Goal: Transaction & Acquisition: Purchase product/service

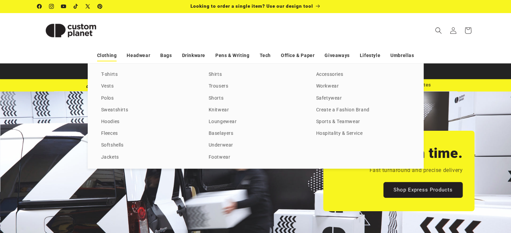
scroll to position [0, 510]
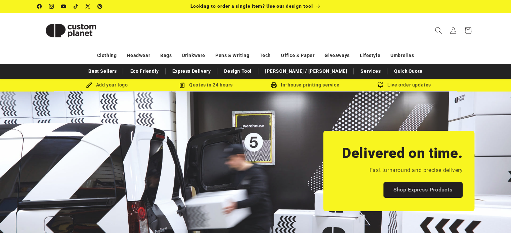
click at [434, 31] on icon "Search" at bounding box center [437, 30] width 7 height 7
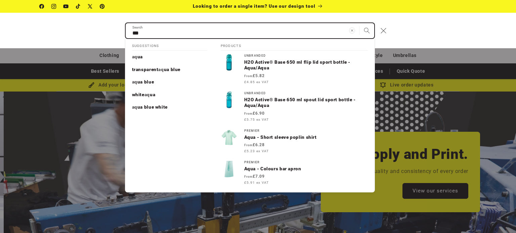
scroll to position [0, 1031]
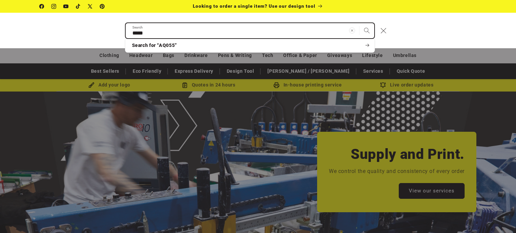
type input "*****"
click at [359, 23] on button "Search" at bounding box center [366, 30] width 15 height 15
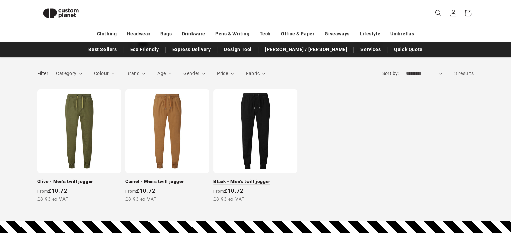
click at [269, 179] on link "Black - Men's twill jogger" at bounding box center [255, 182] width 84 height 6
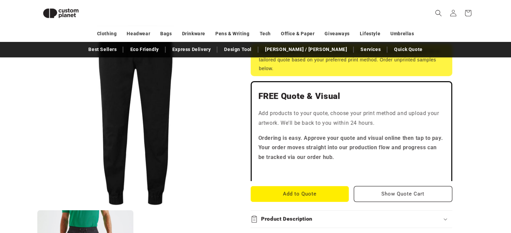
scroll to position [150, 0]
